Goal: Check status: Check status

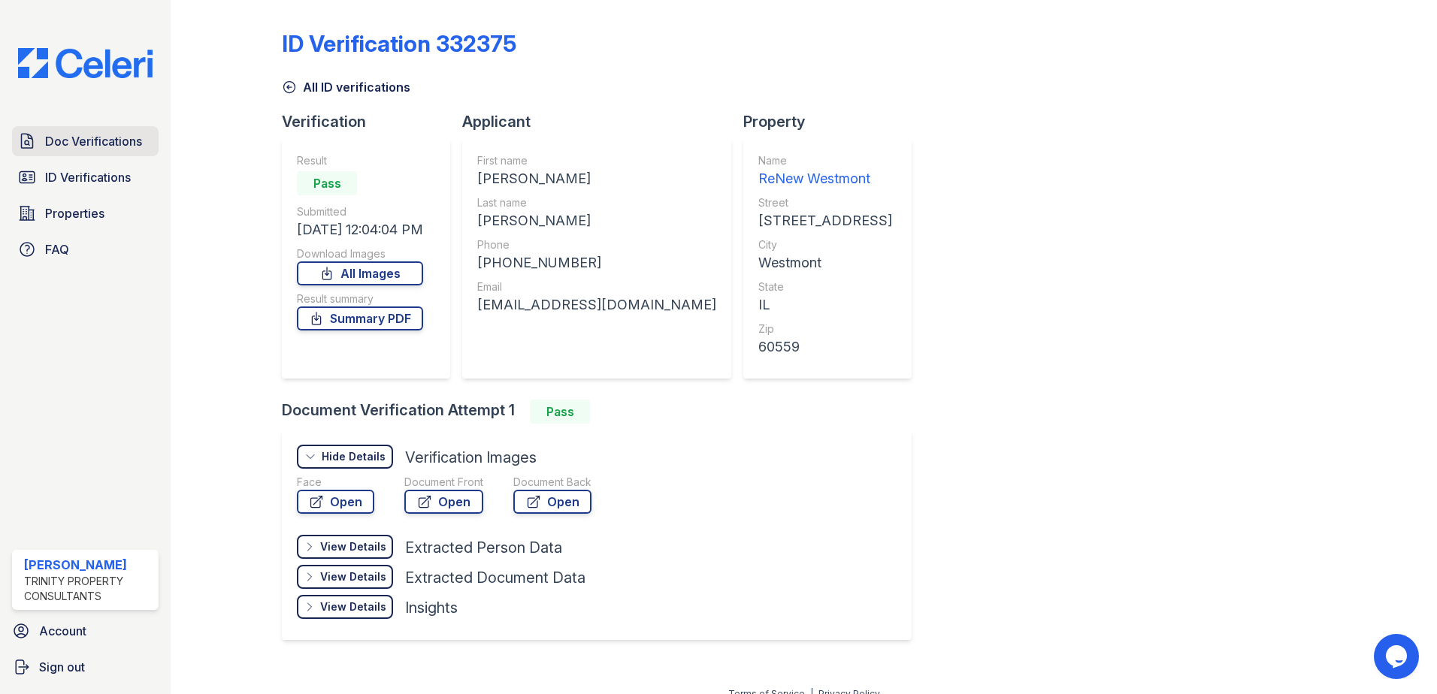
click at [77, 148] on span "Doc Verifications" at bounding box center [93, 141] width 97 height 18
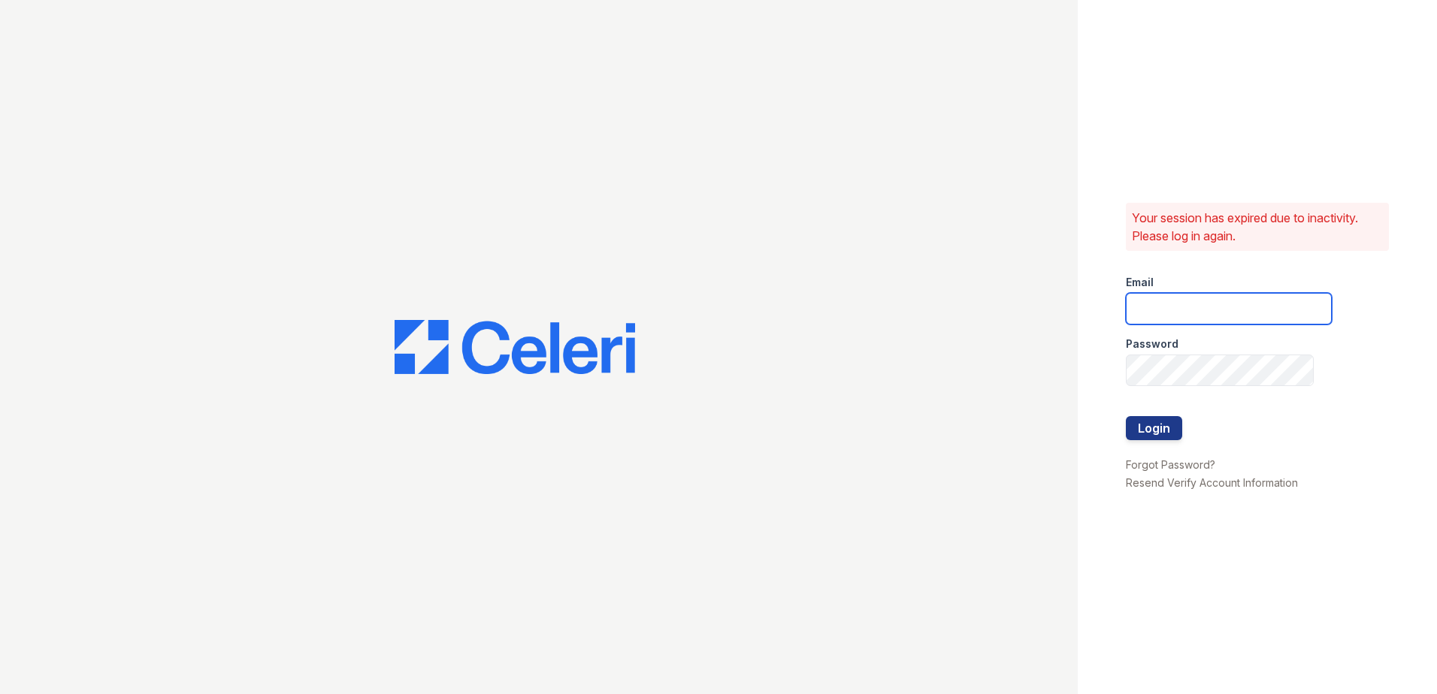
type input "[EMAIL_ADDRESS][DOMAIN_NAME]"
click at [1153, 426] on button "Login" at bounding box center [1153, 428] width 56 height 24
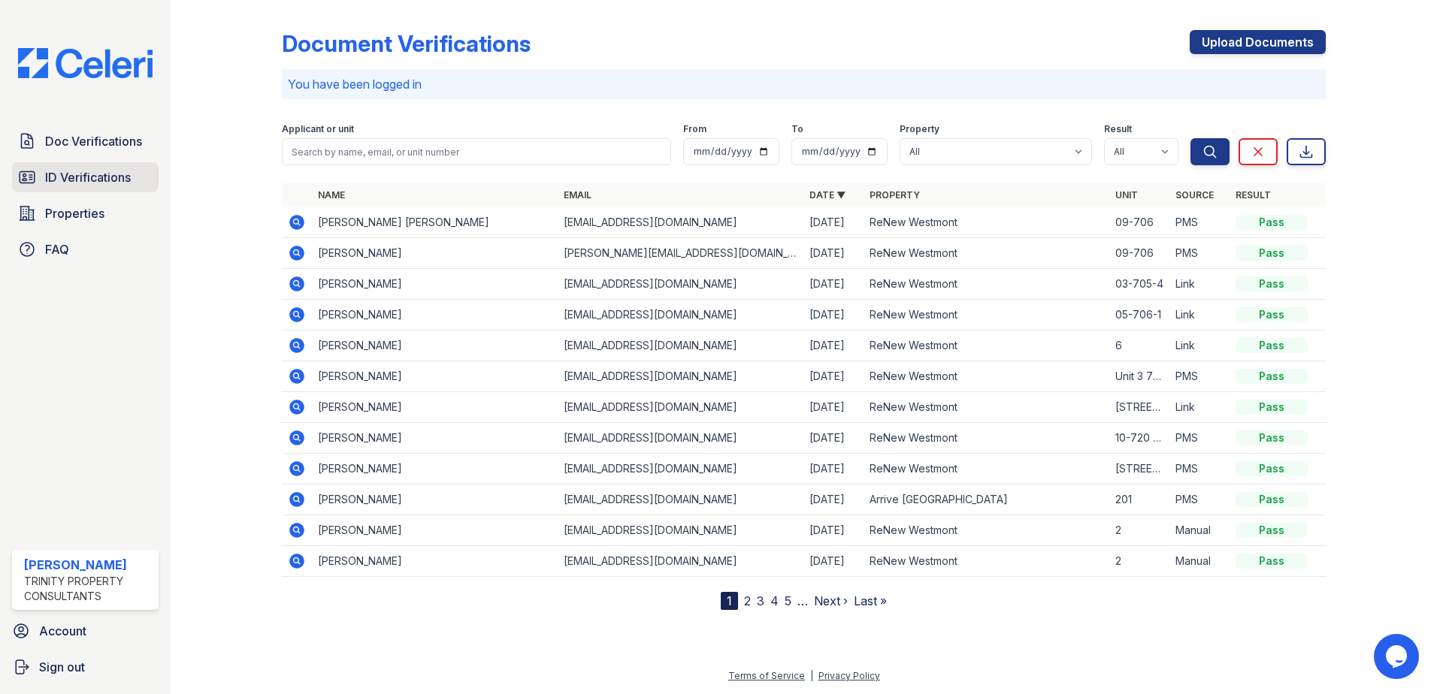
click at [105, 175] on span "ID Verifications" at bounding box center [88, 177] width 86 height 18
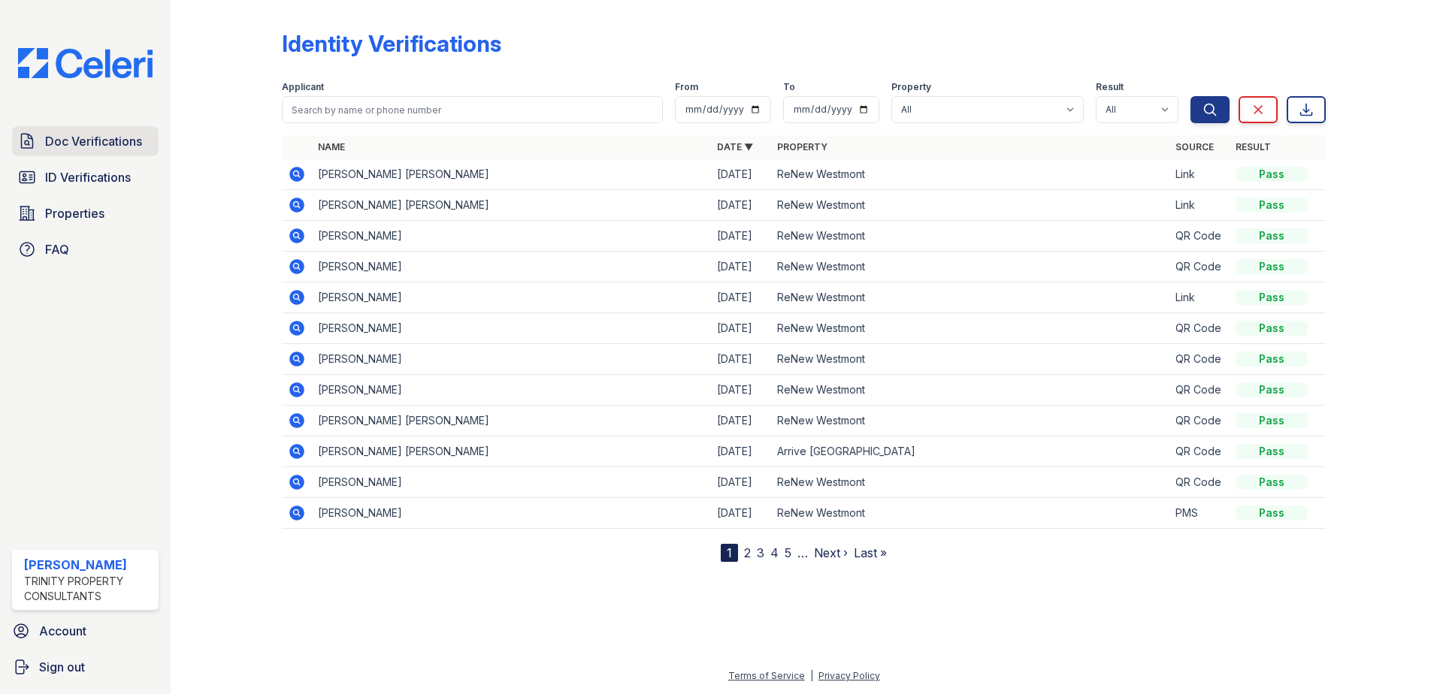
click at [116, 144] on span "Doc Verifications" at bounding box center [93, 141] width 97 height 18
